Goal: Check status: Check status

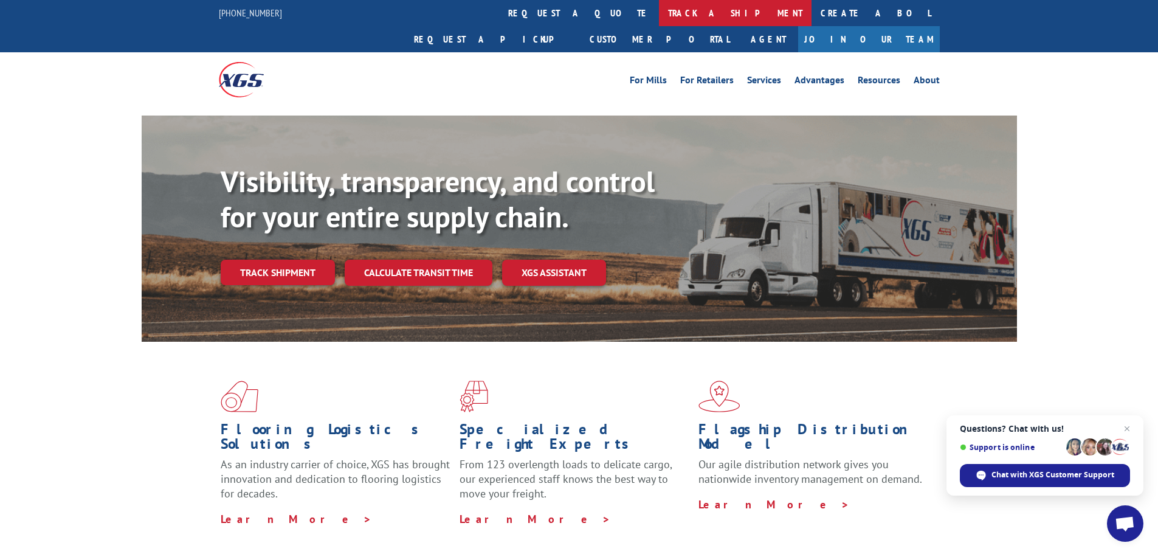
click at [659, 10] on link "track a shipment" at bounding box center [735, 13] width 153 height 26
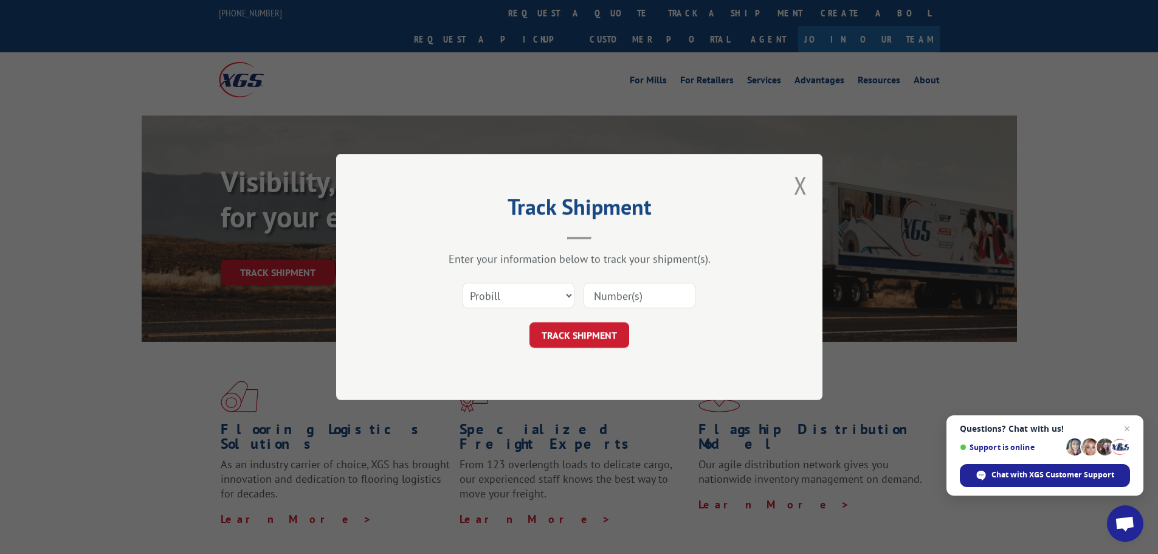
drag, startPoint x: 632, startPoint y: 301, endPoint x: 621, endPoint y: 314, distance: 16.4
click at [632, 301] on input at bounding box center [639, 296] width 112 height 26
paste input "17562788"
type input "17562788"
click at [594, 332] on button "TRACK SHIPMENT" at bounding box center [579, 335] width 100 height 26
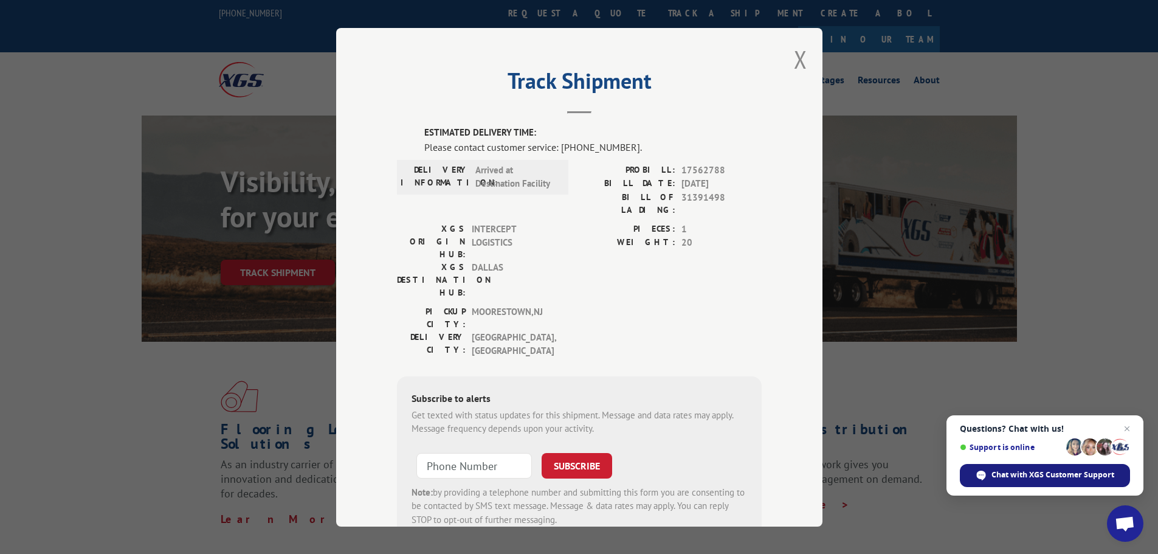
click at [1040, 472] on span "Chat with XGS Customer Support" at bounding box center [1052, 474] width 123 height 11
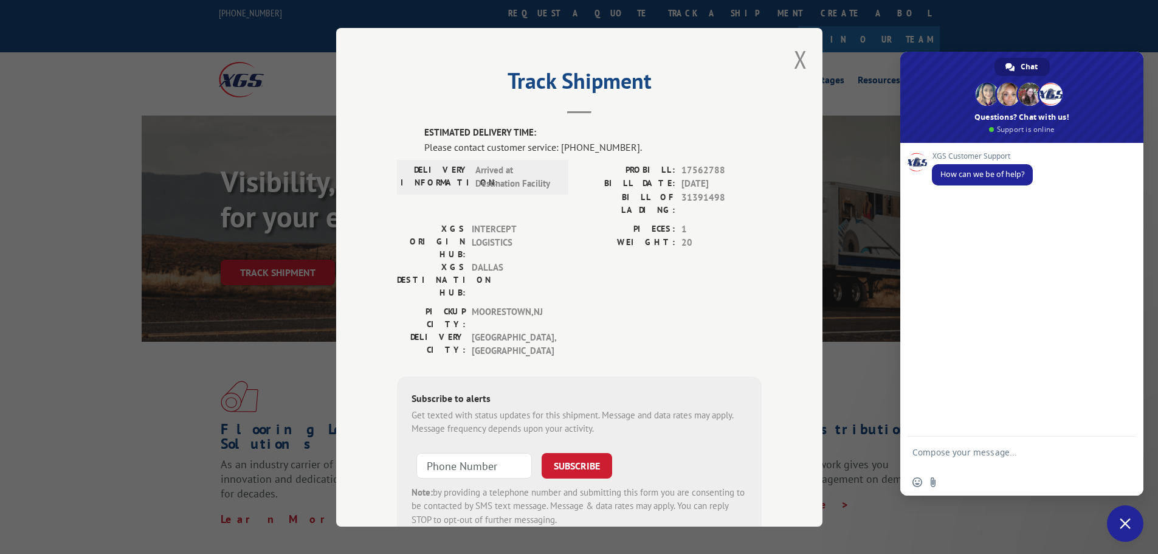
click at [995, 458] on textarea "Compose your message..." at bounding box center [1008, 458] width 192 height 22
type textarea "17562788 - can you tell me when this is going to deliver?"
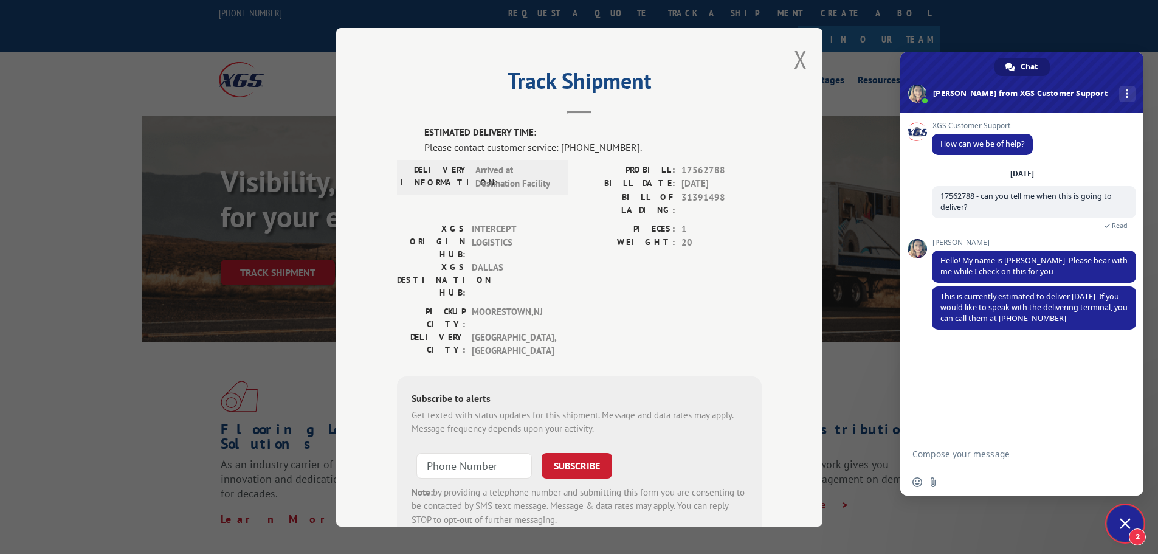
click at [689, 164] on span "17562788" at bounding box center [721, 170] width 80 height 14
click at [701, 165] on span "17562788" at bounding box center [721, 170] width 80 height 14
click at [700, 162] on div "ESTIMATED DELIVERY TIME: Please contact customer service: [PHONE_NUMBER]. DELIV…" at bounding box center [579, 333] width 365 height 415
drag, startPoint x: 700, startPoint y: 167, endPoint x: 673, endPoint y: 168, distance: 26.2
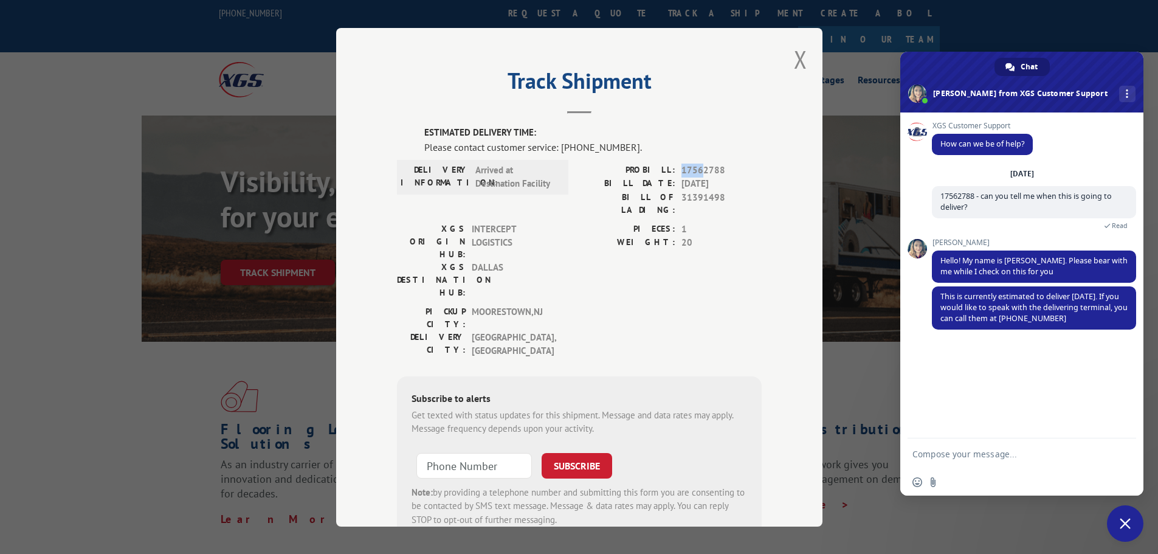
click at [673, 168] on div "PROBILL: 17562788" at bounding box center [670, 170] width 182 height 14
